Goal: Transaction & Acquisition: Purchase product/service

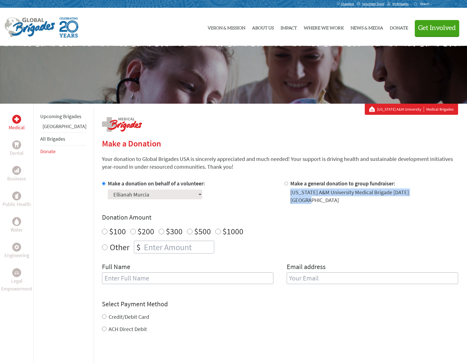
drag, startPoint x: 424, startPoint y: 192, endPoint x: 284, endPoint y: 194, distance: 139.9
click at [285, 194] on div "Make a general donation to group fundraiser: Texas A&M University Medical Briga…" at bounding box center [372, 192] width 174 height 24
copy div "[US_STATE] A&M University Medical Brigade [DATE] [GEOGRAPHIC_DATA]"
click at [155, 194] on select "Select a volunteer... Aby Hudsonpillar Adhiraj Mantan Alexandra Alcocer Alexand…" at bounding box center [155, 195] width 95 height 10
click at [248, 191] on div "Make a donation on behalf of a volunteer: Select a volunteer... Aby Hudsonpilla…" at bounding box center [189, 192] width 174 height 24
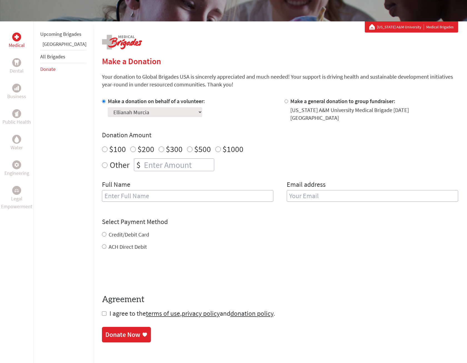
scroll to position [83, 0]
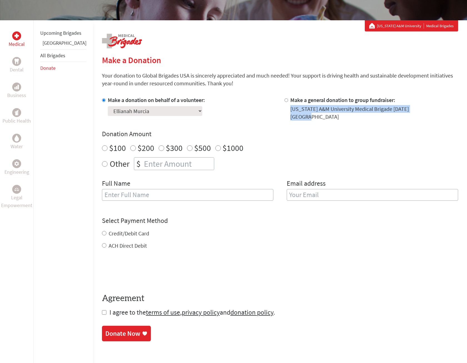
drag, startPoint x: 284, startPoint y: 109, endPoint x: 422, endPoint y: 112, distance: 138.8
click at [422, 112] on div "[US_STATE] A&M University Medical Brigade [DATE] [GEOGRAPHIC_DATA]" at bounding box center [375, 113] width 168 height 16
copy div "[US_STATE] A&M University Medical Brigade [DATE] [GEOGRAPHIC_DATA]"
click at [227, 93] on section "Make a Donation Your donation to Global Brigades USA is sincerely appreciated a…" at bounding box center [280, 198] width 356 height 286
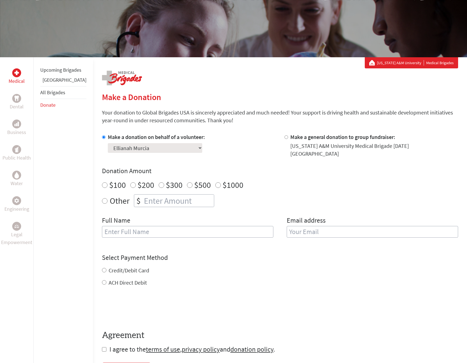
scroll to position [28, 0]
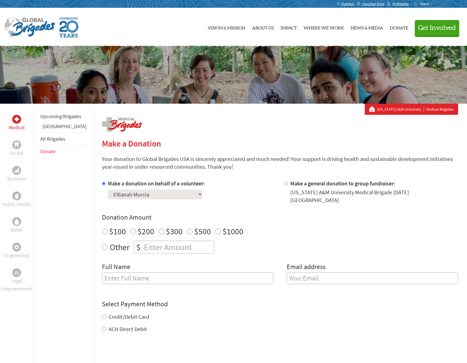
click at [215, 227] on div "$1000" at bounding box center [229, 231] width 28 height 10
click at [215, 229] on input "$1000" at bounding box center [218, 232] width 6 height 6
radio input "true"
click at [226, 264] on div "Full Name" at bounding box center [188, 276] width 172 height 28
click at [221, 272] on input "text" at bounding box center [188, 278] width 172 height 12
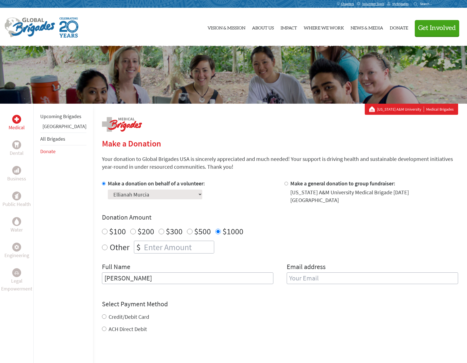
type input "[PERSON_NAME]"
click at [303, 276] on input "email" at bounding box center [373, 278] width 172 height 12
type input "[EMAIL_ADDRESS][DOMAIN_NAME]"
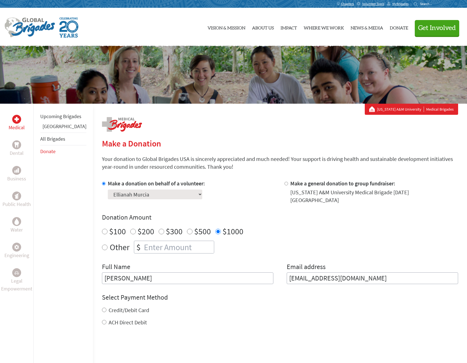
click at [108, 313] on div "Credit/Debit Card ACH Direct Debit" at bounding box center [280, 316] width 356 height 20
click at [109, 307] on label "Credit/Debit Card" at bounding box center [129, 310] width 41 height 7
click at [102, 308] on input "Credit/Debit Card" at bounding box center [104, 310] width 4 height 4
radio input "true"
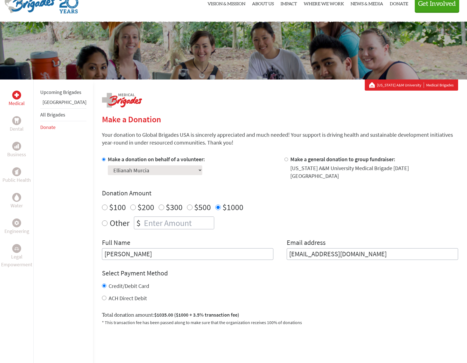
scroll to position [56, 0]
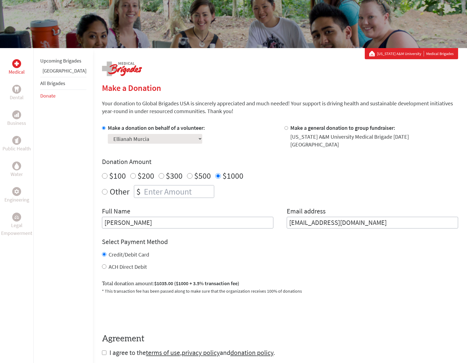
click at [109, 264] on label "ACH Direct Debit" at bounding box center [128, 266] width 38 height 7
click at [102, 264] on input "ACH Direct Debit" at bounding box center [104, 266] width 4 height 4
radio input "true"
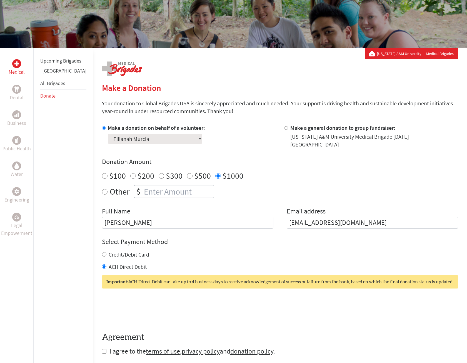
click at [109, 251] on label "Credit/Debit Card" at bounding box center [129, 254] width 41 height 7
click at [102, 252] on input "Credit/Debit Card" at bounding box center [104, 254] width 4 height 4
radio input "true"
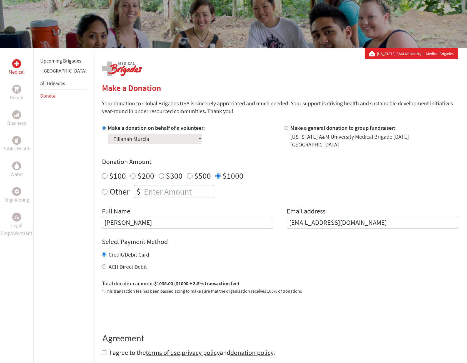
click at [102, 264] on input "ACH Direct Debit" at bounding box center [104, 266] width 4 height 4
radio input "true"
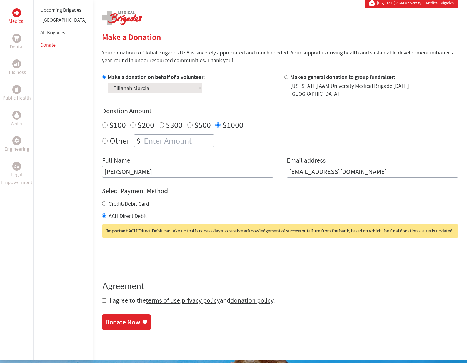
scroll to position [111, 0]
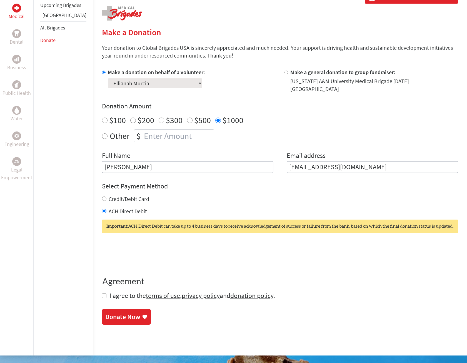
click at [102, 294] on input "checkbox" at bounding box center [104, 296] width 4 height 4
checkbox input "true"
click at [130, 317] on div "Donate Now" at bounding box center [126, 317] width 42 height 9
